Goal: Task Accomplishment & Management: Use online tool/utility

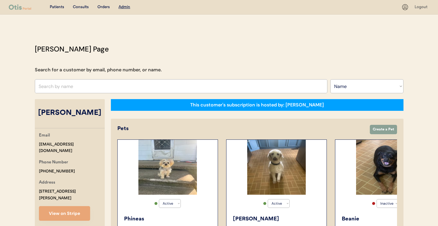
select select ""Name""
select select "true"
select select "false"
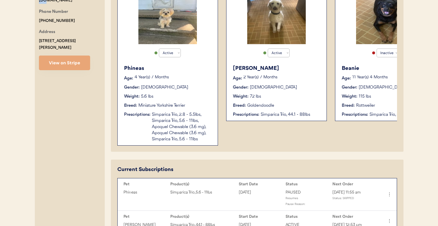
scroll to position [261, 0]
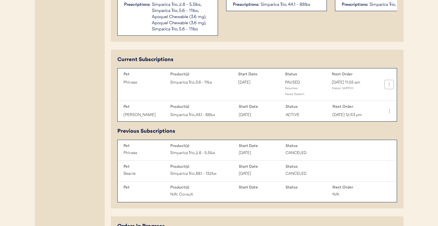
click at [390, 87] on icon at bounding box center [389, 85] width 6 height 6
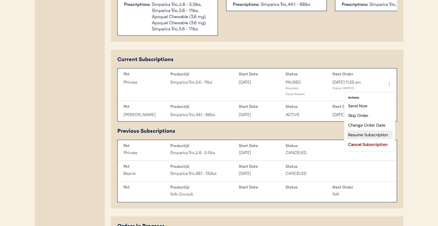
click at [366, 133] on div "Resume Subscription" at bounding box center [370, 134] width 46 height 9
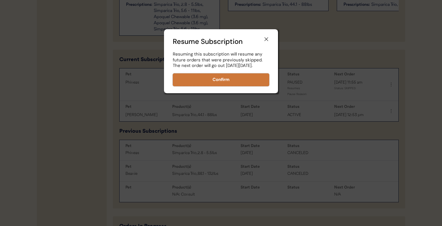
click at [244, 86] on button "Confirm" at bounding box center [221, 79] width 97 height 13
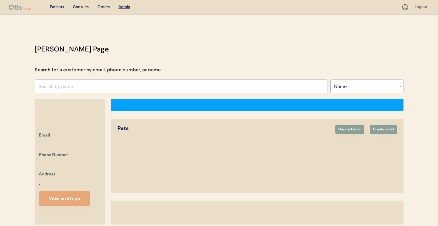
select select ""Name""
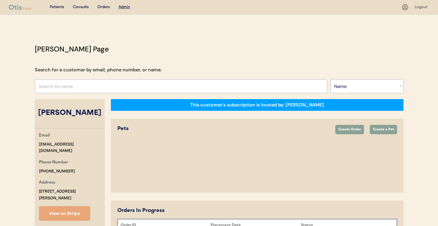
select select "true"
select select "false"
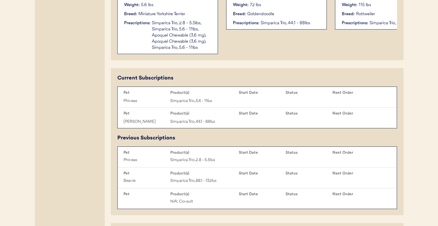
scroll to position [250, 0]
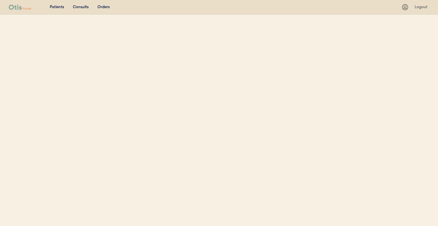
select select ""Name""
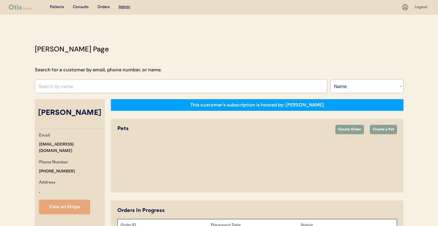
select select "true"
select select "false"
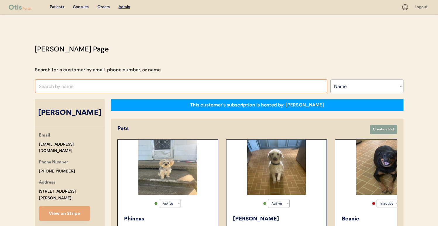
click at [152, 83] on input "text" at bounding box center [181, 86] width 293 height 14
type input "[PERSON_NAME]"
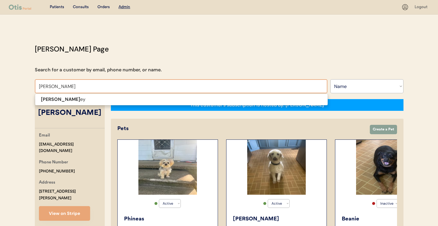
type input "STEPHANIE COOLey"
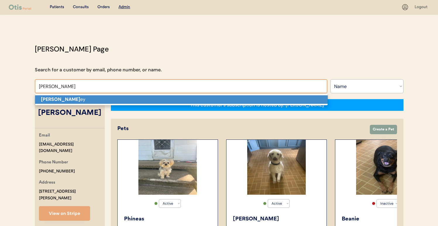
click at [154, 96] on p "Stephanie Cool ey" at bounding box center [181, 99] width 293 height 8
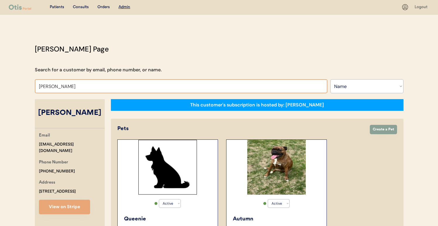
type input "SHERRY STROU"
type input "SHERRY STROUp"
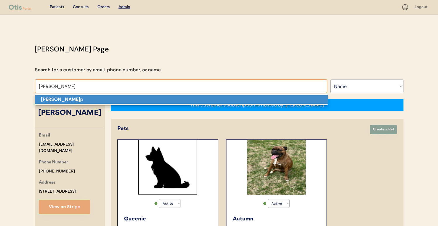
click at [130, 97] on p "Sherry Strou p" at bounding box center [181, 99] width 293 height 8
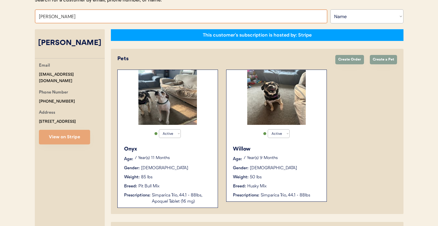
scroll to position [70, 0]
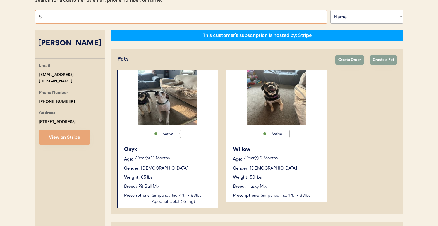
type input "ST"
type input "STeven Zerneri"
type input "ST"
type input "STeven Zerneri"
type input "STA"
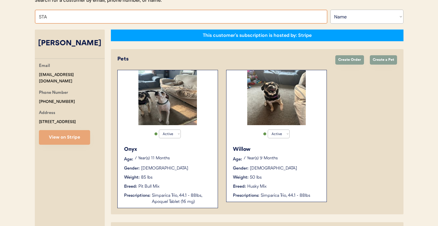
type input "STAcy Conklin"
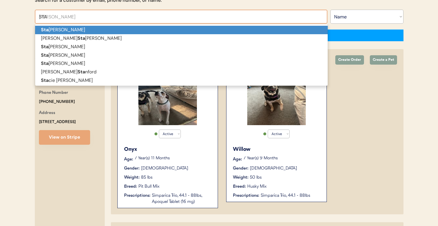
type input "STAC"
type input "STACy Conklin"
type input "STACY HOL"
type input "STACY HOLlenbaugh"
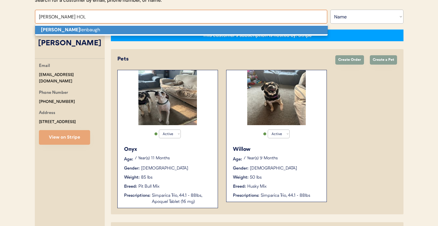
type input "Stacy Hollenbaugh"
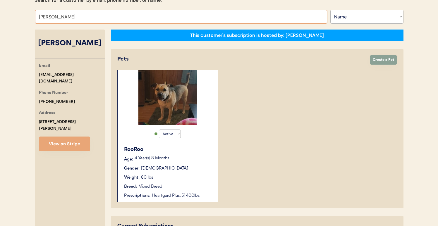
click at [115, 20] on input "Stacy Hollenbaugh" at bounding box center [181, 17] width 293 height 14
type input "ST"
type input "STeven Zerneri"
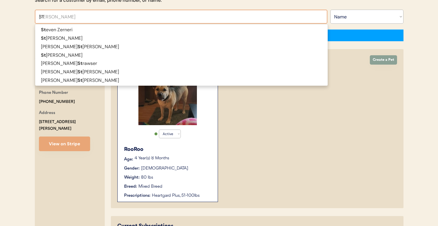
type input "STA"
type input "STAcy Conklin"
type input "STAC"
type input "STACy Conklin"
type input "STACE"
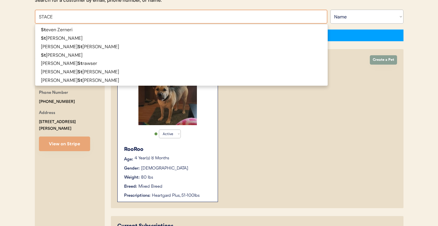
type input "STACEy Ortenberg"
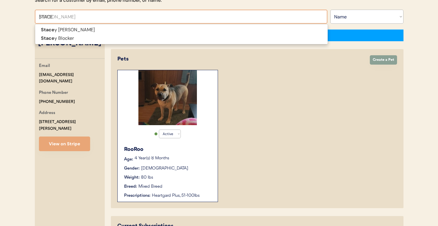
type input "STACEY"
type input "STACEY Ortenberg"
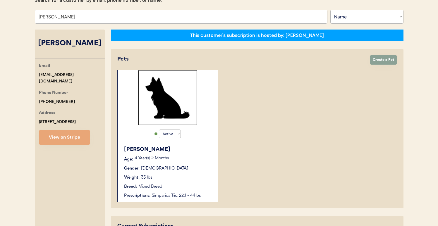
scroll to position [71, 0]
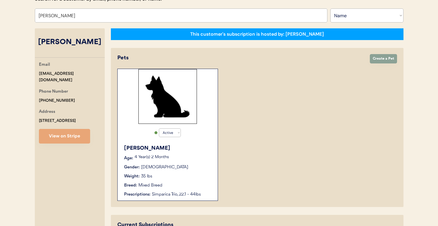
click at [240, 181] on div "Active Active Inactive Finley Age: 4 Year(s) 2 Months Gender: Male Weight: 35 l…" at bounding box center [257, 135] width 280 height 132
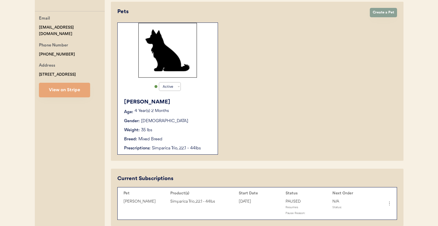
scroll to position [0, 0]
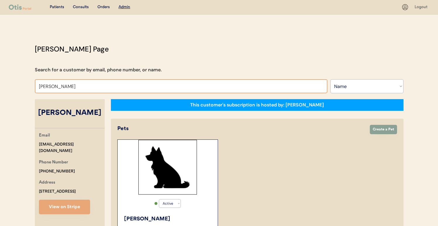
click at [70, 88] on input "Stacey Ortenberg" at bounding box center [181, 86] width 293 height 14
type input "ST"
type input "STeven Zerneri"
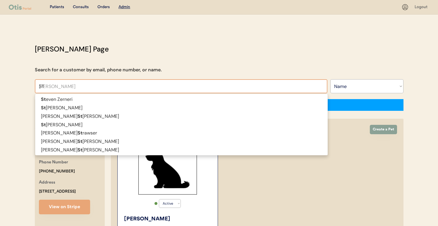
type input "STA"
type input "STAcy Conklin"
type input "STAC"
type input "STACy Conklin"
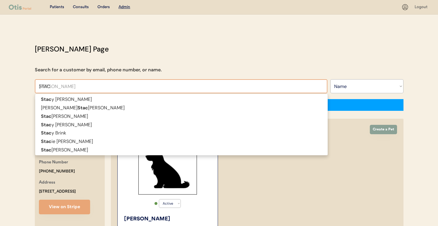
type input "STACY"
type input "STACY Conklin"
type input "STACY"
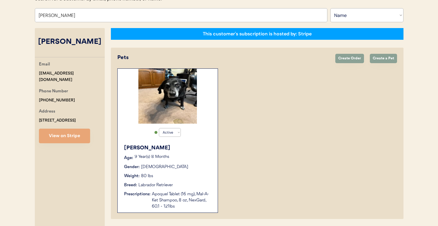
scroll to position [68, 0]
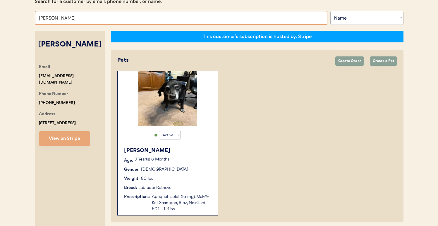
click at [123, 22] on input "Stacy Scharer" at bounding box center [181, 18] width 293 height 14
type input "SUSAN DE"
type input "SUSAN DELuca"
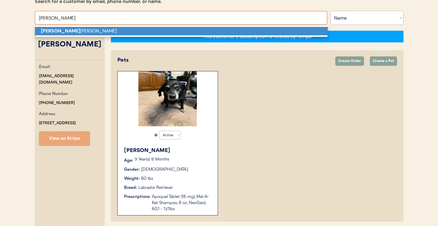
click at [121, 30] on p "Susan De Luca" at bounding box center [181, 31] width 293 height 8
type input "Susan DeLuca"
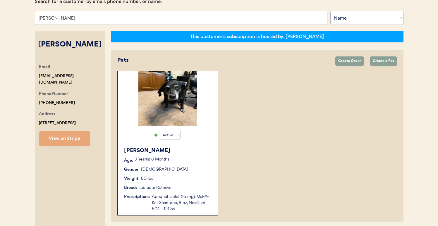
select select "true"
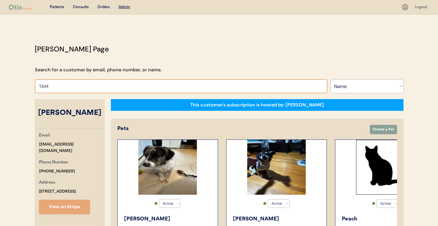
type input "TAME"
type input "TAMEkia Reese"
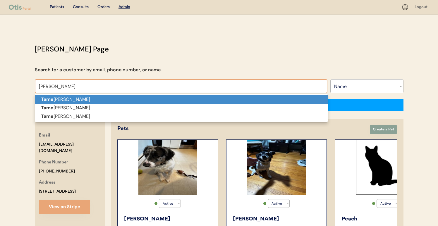
type input "Tamekia Reese"
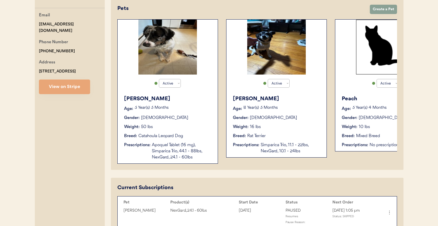
select select "false"
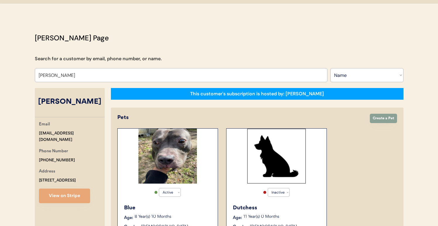
scroll to position [10, 0]
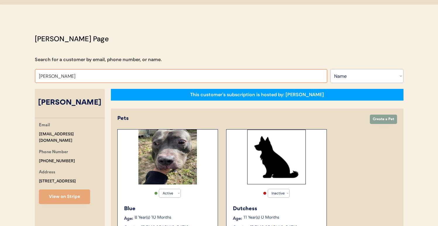
click at [101, 75] on input "Tamekia Reese" at bounding box center [181, 76] width 293 height 14
type input "VIVIAN GRA"
type input "VIVIAN GRAves"
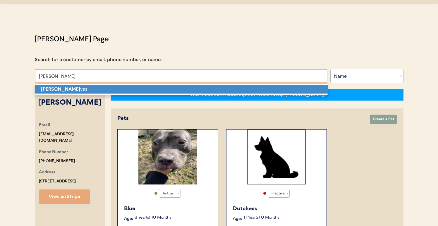
click at [109, 86] on p "Vivian Gra ves" at bounding box center [181, 89] width 293 height 8
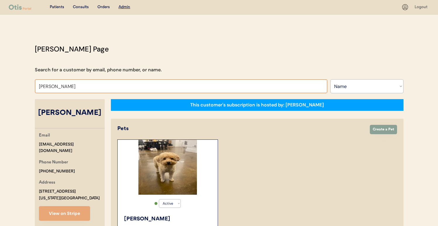
click at [129, 87] on input "Vivian Graves" at bounding box center [181, 86] width 293 height 14
type input "MICHAEL"
type input "MICHAEL Jones"
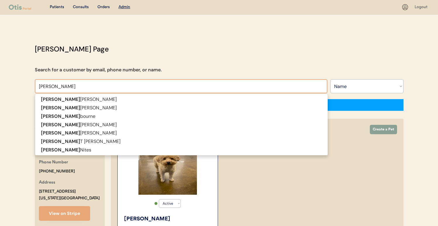
type input "MICHAEL"
type input "MICHAEL DR"
type input "MICHAEL DRonebarger"
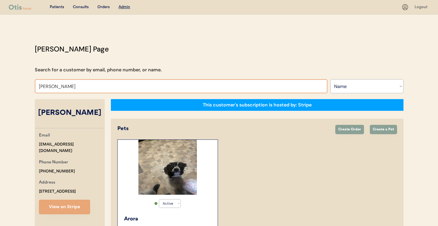
click at [107, 87] on input "Michael Dronebarger" at bounding box center [181, 86] width 293 height 14
type input "chuc"
type input "chuck promenesky"
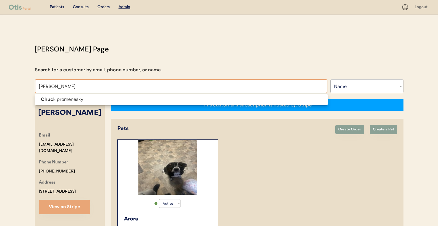
type input "chuck pro"
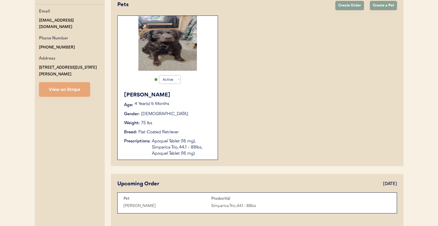
scroll to position [124, 0]
click at [71, 89] on button "View on Stripe" at bounding box center [64, 90] width 51 height 15
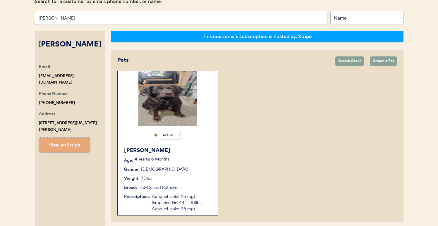
scroll to position [3, 0]
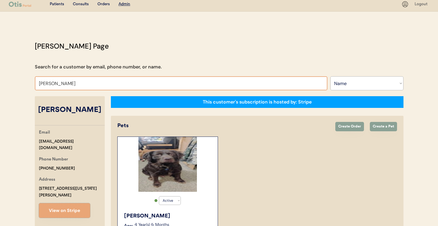
click at [102, 83] on input "Chuck promenesky" at bounding box center [181, 83] width 293 height 14
type input "BUFFY B"
type input "BUFFY Brizendine"
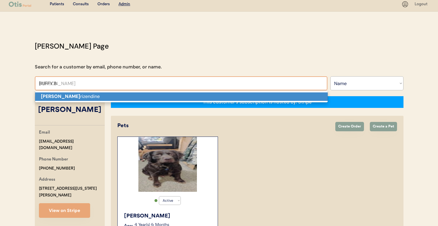
click at [103, 92] on p "Buffy B rizendine" at bounding box center [181, 96] width 293 height 8
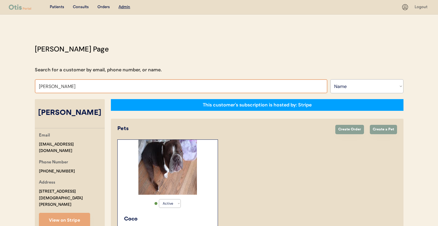
click at [121, 89] on input "Buffy Brizendine" at bounding box center [181, 86] width 293 height 14
type input "DEBRA L"
type input "DEBRA Lyles"
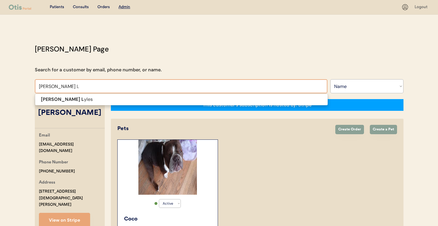
type input "DEBRA"
type input "[PERSON_NAME] SL"
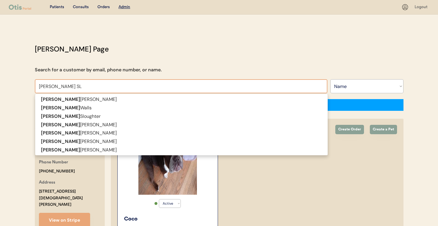
type input "DEBRA SLoughter"
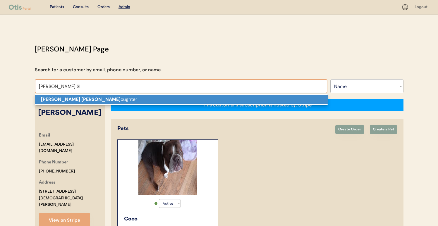
click at [119, 103] on p "Debra Sl oughter" at bounding box center [181, 99] width 293 height 8
type input "[PERSON_NAME]"
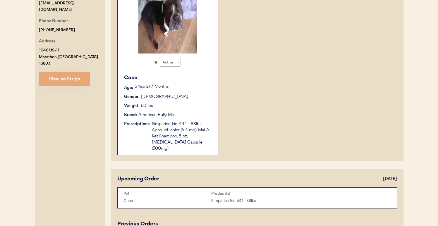
select select "true"
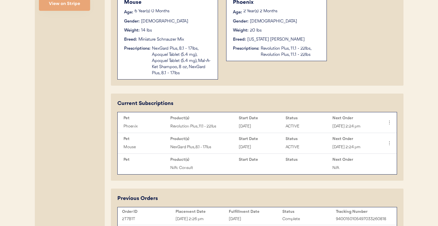
scroll to position [214, 0]
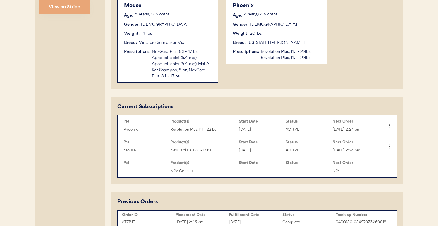
type input "[PERSON_NAME]"
click at [389, 168] on icon at bounding box center [389, 167] width 6 height 6
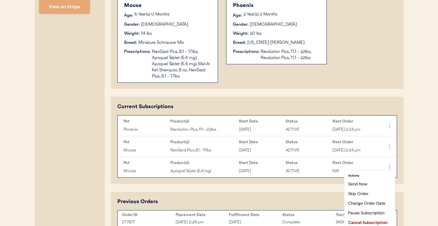
click at [296, 186] on div "This customer's subscription is hosted by: Otis Pets Create Order Create a Pet …" at bounding box center [257, 185] width 293 height 599
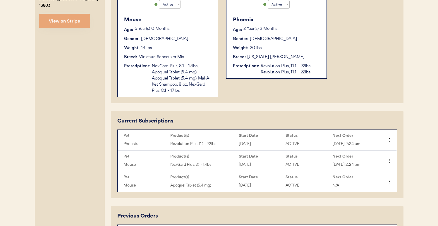
scroll to position [224, 0]
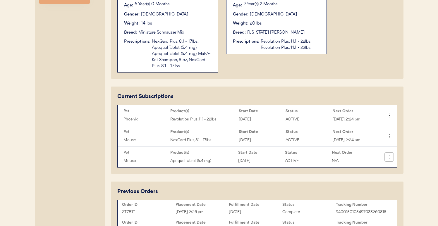
click at [388, 160] on icon at bounding box center [389, 157] width 6 height 6
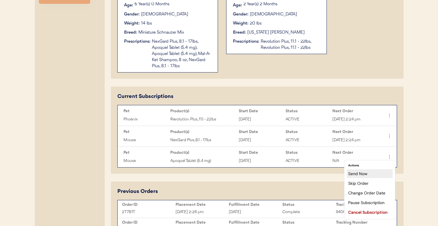
click at [375, 175] on div "Send Now" at bounding box center [370, 173] width 46 height 9
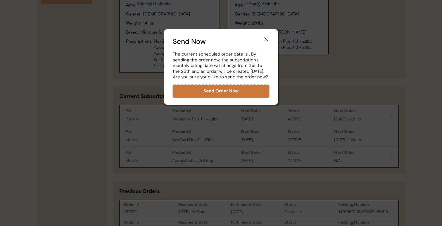
click at [234, 96] on button "Send Order Now" at bounding box center [221, 91] width 97 height 13
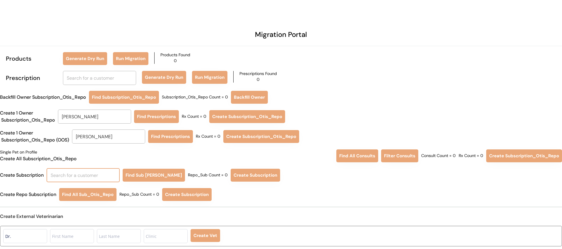
click at [84, 177] on input "text" at bounding box center [83, 175] width 73 height 14
type input "[PERSON_NAME] SL"
type input "[PERSON_NAME]"
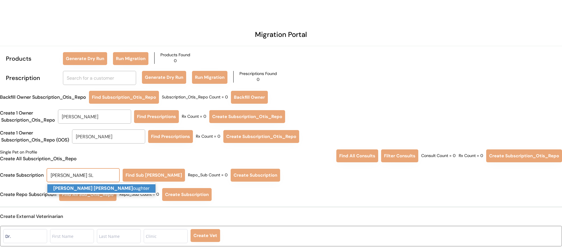
click at [84, 185] on p "[PERSON_NAME] Sl oughter" at bounding box center [101, 188] width 108 height 8
type input "[PERSON_NAME]"
click at [143, 176] on button "Find Sub Otis Repo" at bounding box center [154, 175] width 62 height 13
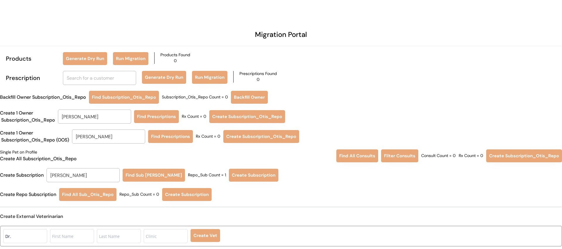
click at [229, 172] on button "Create Subscription" at bounding box center [253, 175] width 49 height 13
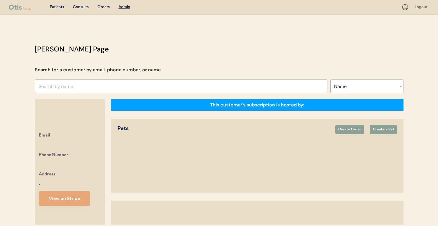
select select ""Name""
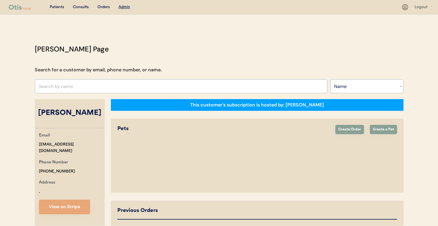
select select "true"
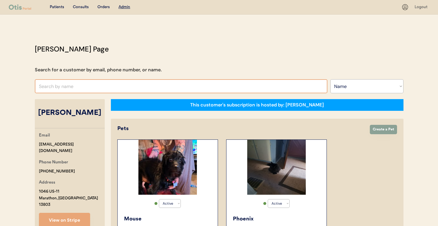
click at [88, 93] on input "text" at bounding box center [181, 86] width 293 height 14
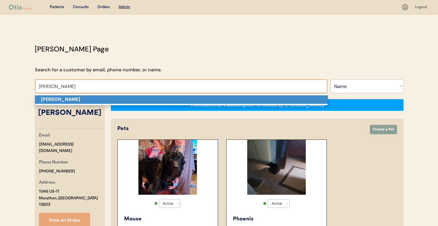
click at [87, 99] on p "Angie Reed" at bounding box center [181, 99] width 293 height 8
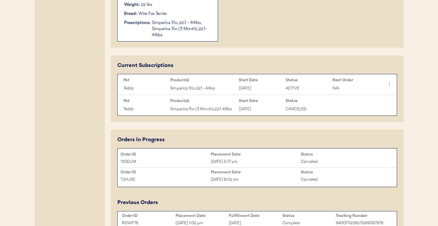
scroll to position [154, 0]
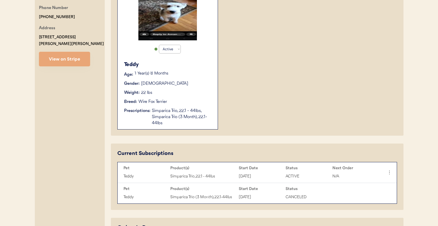
type input "Angie Reed"
click at [72, 54] on button "View on Stripe" at bounding box center [64, 59] width 51 height 15
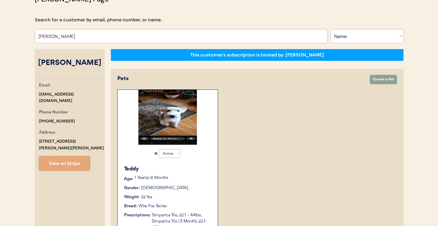
scroll to position [0, 0]
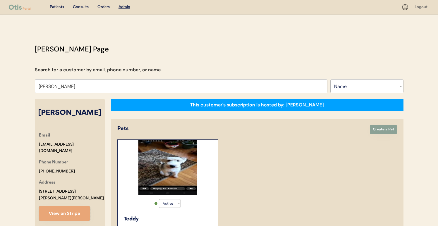
click at [106, 8] on div "Orders" at bounding box center [103, 7] width 12 height 6
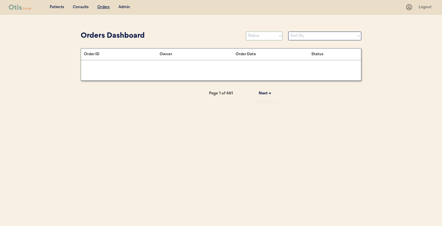
click at [277, 37] on select "Status On Hold New In Progress Complete Pending HW Consent Canceled" at bounding box center [264, 36] width 37 height 9
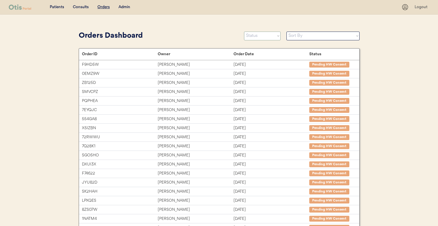
select select ""new""
click at [244, 32] on select "Status On Hold New In Progress Complete Pending HW Consent Canceled" at bounding box center [262, 36] width 37 height 9
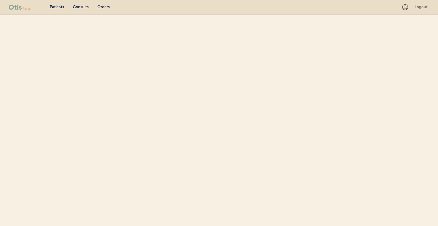
select select ""Name""
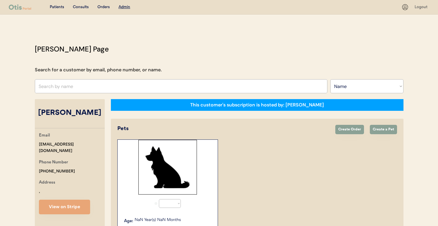
select select "true"
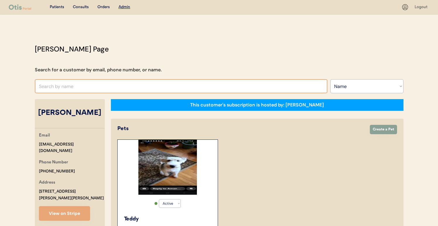
click at [173, 88] on input "text" at bounding box center [181, 86] width 293 height 14
type input "kait"
type input "[PERSON_NAME]"
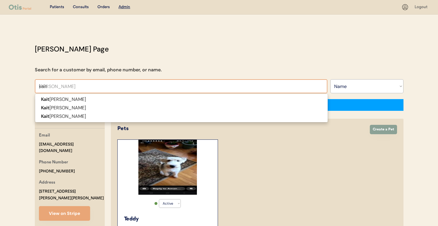
click at [183, 117] on p "Kait lynn Hyde" at bounding box center [181, 116] width 293 height 8
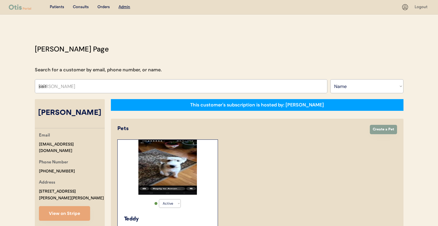
type input "[PERSON_NAME]"
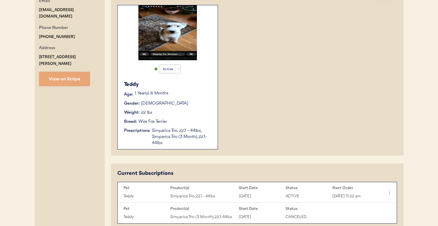
scroll to position [163, 0]
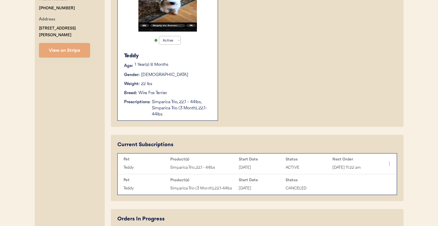
select select "true"
select select "false"
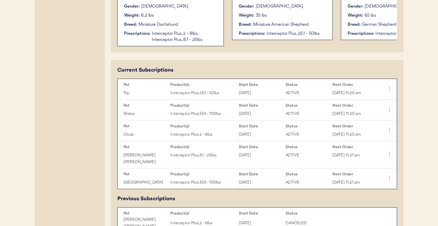
scroll to position [236, 0]
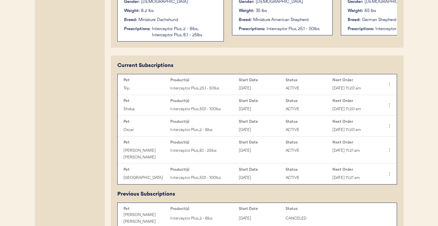
type input "[PERSON_NAME]"
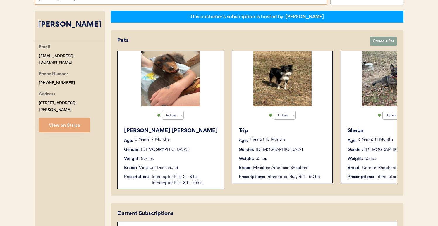
scroll to position [0, 0]
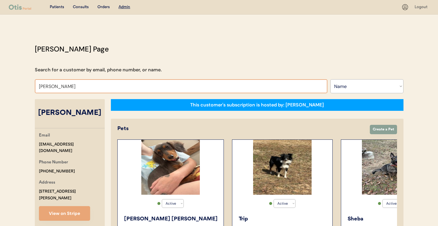
click at [106, 7] on div "Orders" at bounding box center [103, 7] width 12 height 6
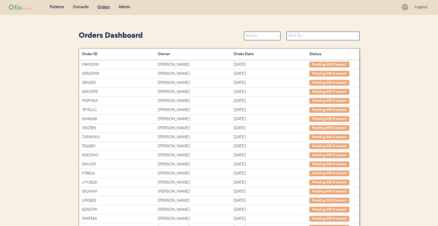
click at [264, 38] on select "Status On Hold New In Progress Complete Pending HW Consent Canceled" at bounding box center [262, 36] width 37 height 9
select select ""new""
click at [244, 32] on select "Status On Hold New In Progress Complete Pending HW Consent Canceled" at bounding box center [262, 36] width 37 height 9
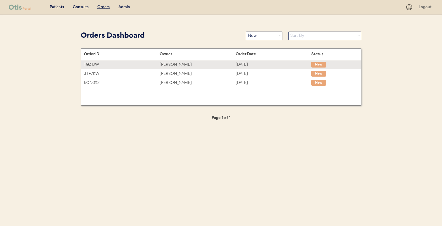
click at [202, 65] on div "[PERSON_NAME]" at bounding box center [198, 64] width 76 height 7
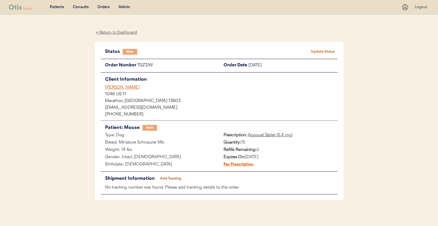
click at [146, 64] on div "TGZTJW" at bounding box center [178, 65] width 82 height 7
copy div "TGZTJW"
drag, startPoint x: 142, startPoint y: 86, endPoint x: 88, endPoint y: 82, distance: 53.4
click at [88, 82] on div "Patients Consults Orders Admin Logout ← Return to Dashboard Status New Update S…" at bounding box center [219, 115] width 438 height 230
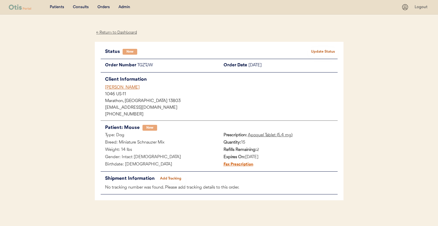
click at [89, 85] on div "Patients Consults Orders Admin Logout ← Return to Dashboard Status New Update S…" at bounding box center [219, 115] width 438 height 230
drag, startPoint x: 128, startPoint y: 93, endPoint x: 160, endPoint y: 88, distance: 31.7
click at [160, 88] on div "Patients Consults Orders Admin Logout ← Return to Dashboard Status New Update S…" at bounding box center [219, 115] width 438 height 230
copy div "[PERSON_NAME]"
click at [125, 85] on div "[PERSON_NAME]" at bounding box center [221, 88] width 233 height 6
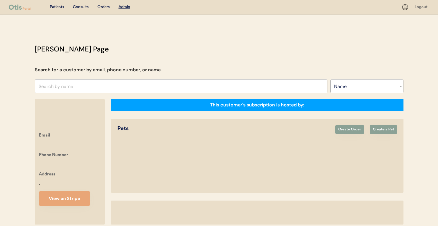
select select ""Name""
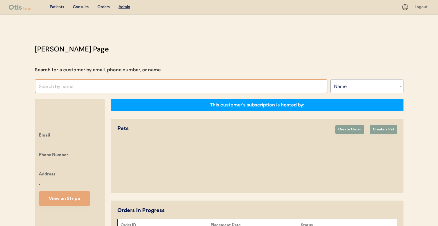
click at [148, 87] on input "text" at bounding box center [181, 86] width 293 height 14
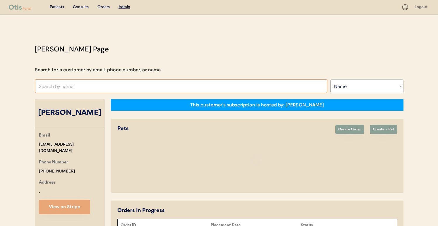
select select "true"
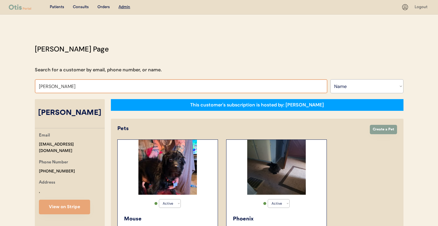
type input "[PERSON_NAME]"
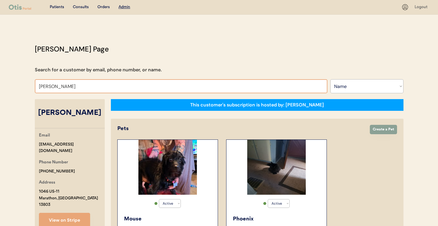
type input "[PERSON_NAME]"
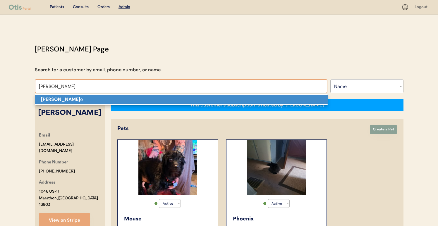
click at [148, 103] on p "[PERSON_NAME] o" at bounding box center [181, 99] width 293 height 8
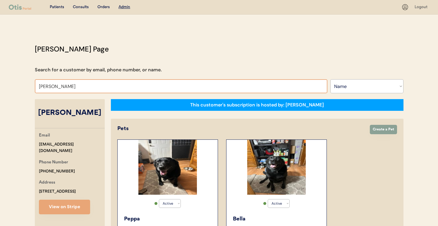
click at [106, 80] on input "[PERSON_NAME]" at bounding box center [181, 86] width 293 height 14
type input "[PERSON_NAME] st"
type input "[PERSON_NAME]"
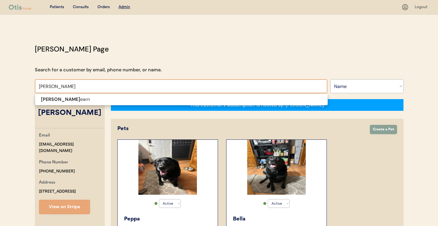
type input "[PERSON_NAME]"
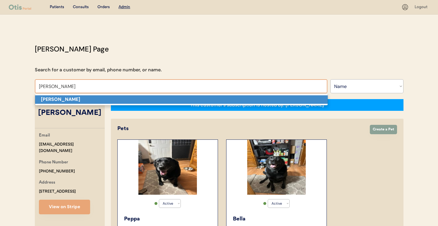
type input "[PERSON_NAME]"
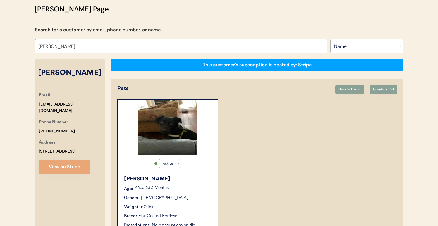
scroll to position [79, 0]
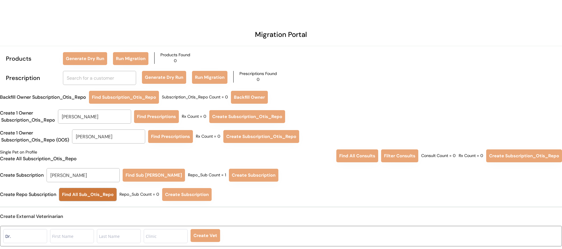
click at [96, 197] on button "Find All Sub_Otis_Repo" at bounding box center [87, 194] width 57 height 13
click at [241, 196] on div "Create Repo Subscription Find All Sub_Otis_Repo Repo_Sub Count = 367 Create Sub…" at bounding box center [281, 194] width 562 height 13
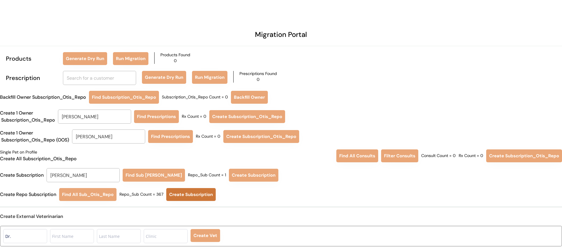
click at [193, 196] on button "Create Subscription" at bounding box center [190, 194] width 49 height 13
